Goal: Navigation & Orientation: Go to known website

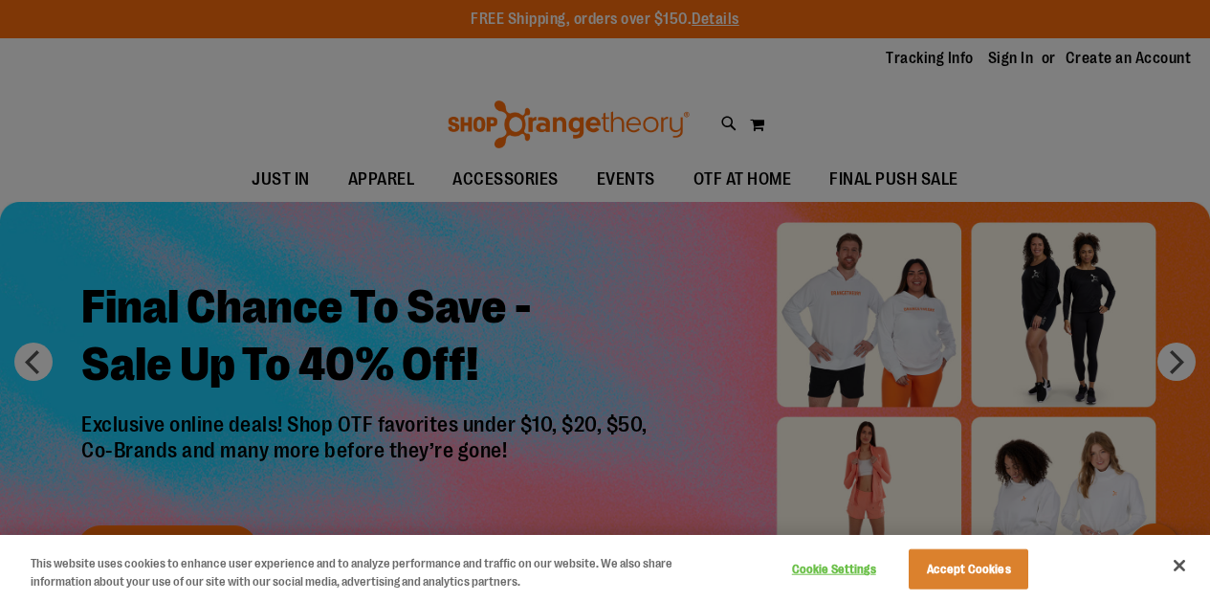
click at [1170, 108] on div at bounding box center [605, 300] width 1210 height 601
